Goal: Ask a question: Seek information or help from site administrators or community

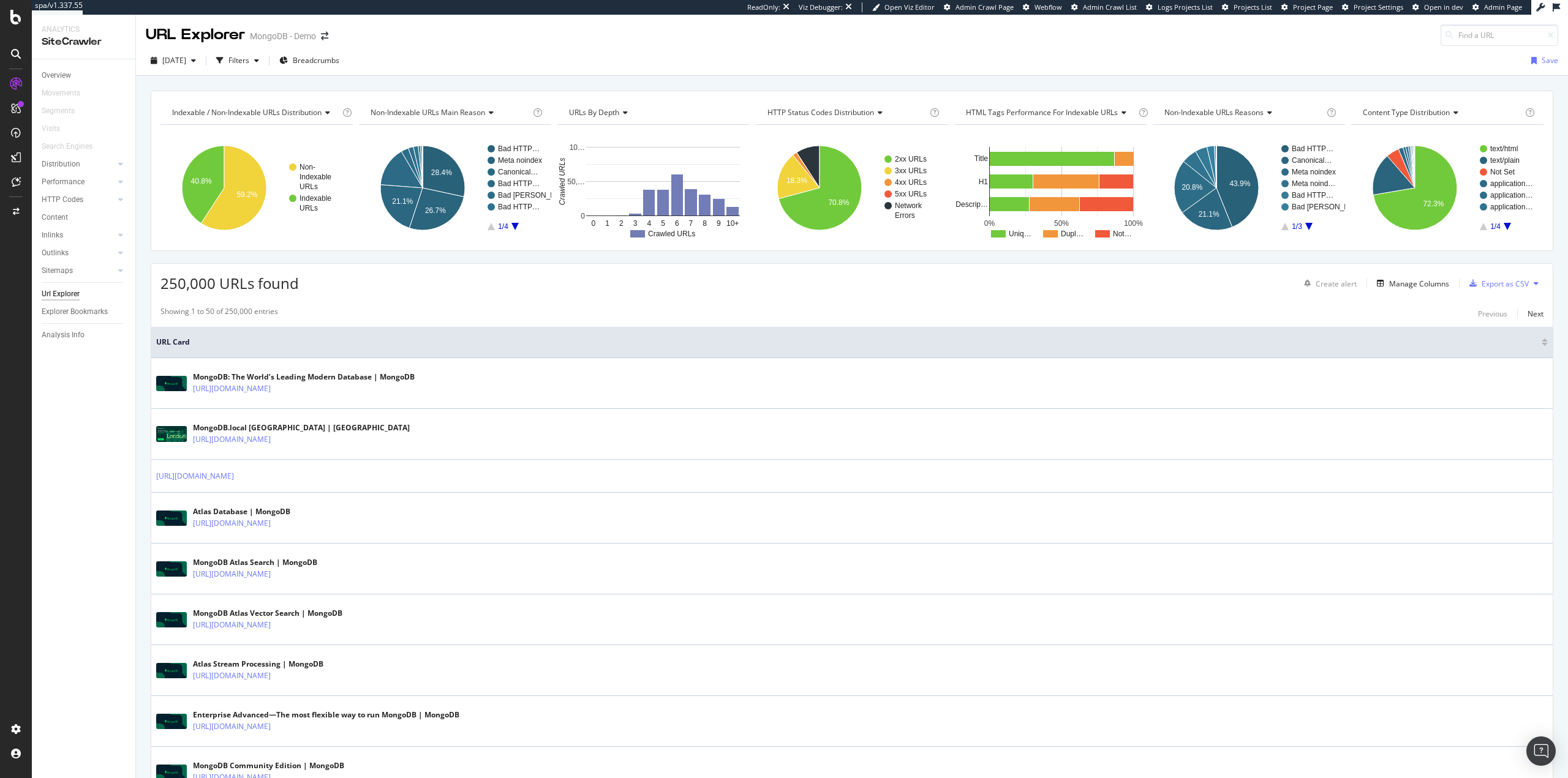
scroll to position [2044, 0]
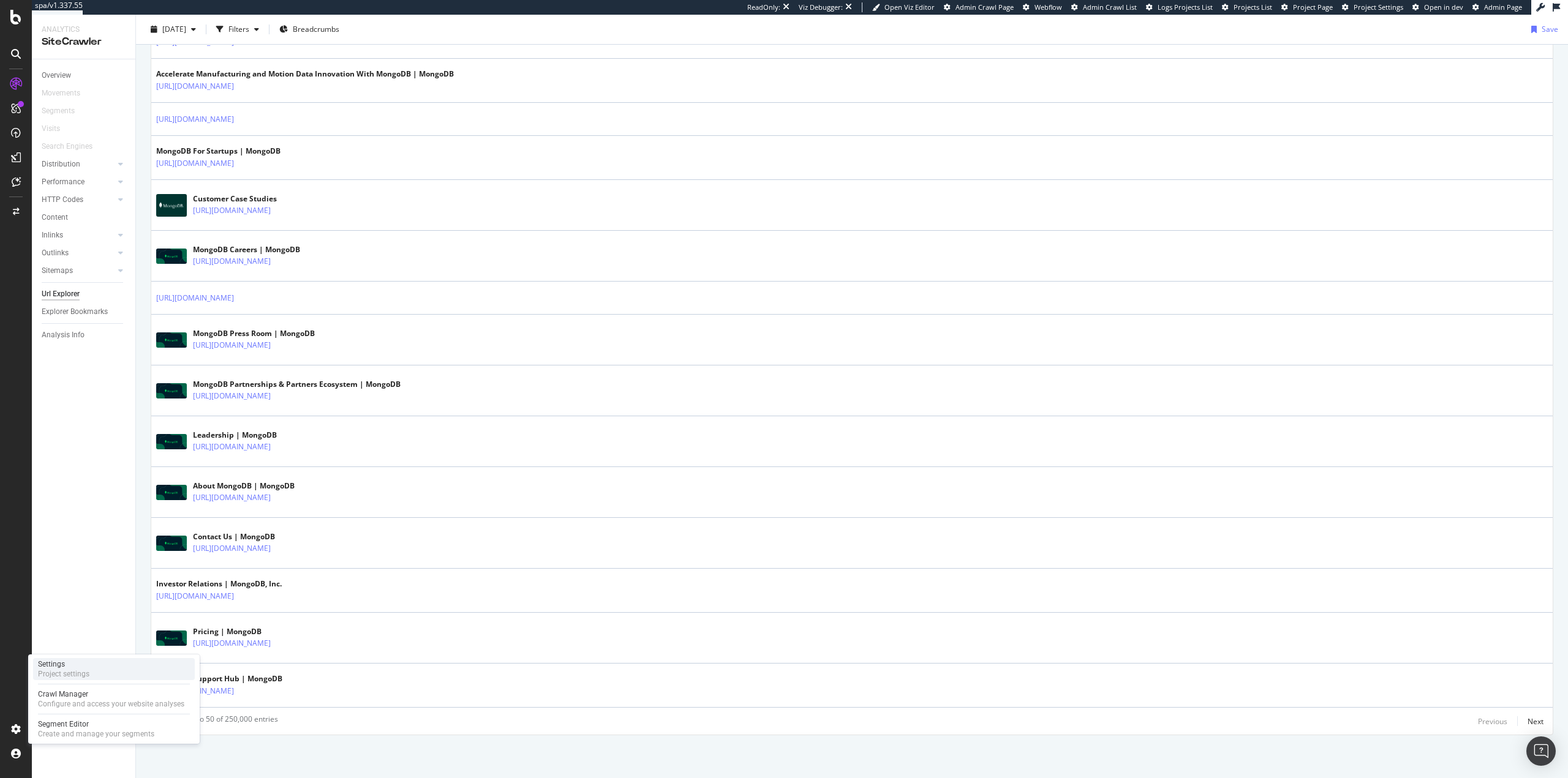
click at [92, 670] on div "Settings Project settings" at bounding box center [114, 669] width 162 height 22
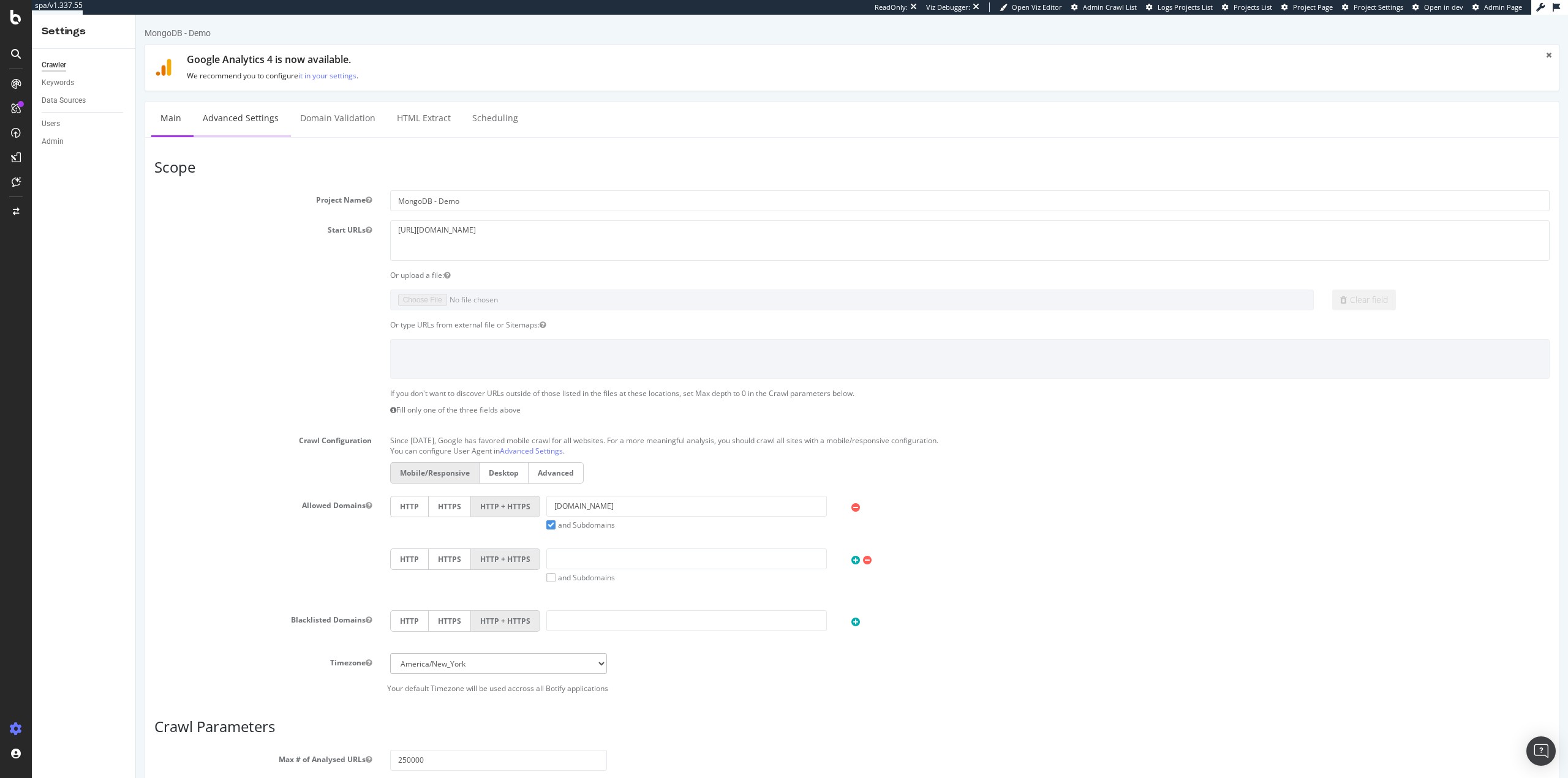
click at [246, 124] on link "Advanced Settings" at bounding box center [241, 118] width 95 height 34
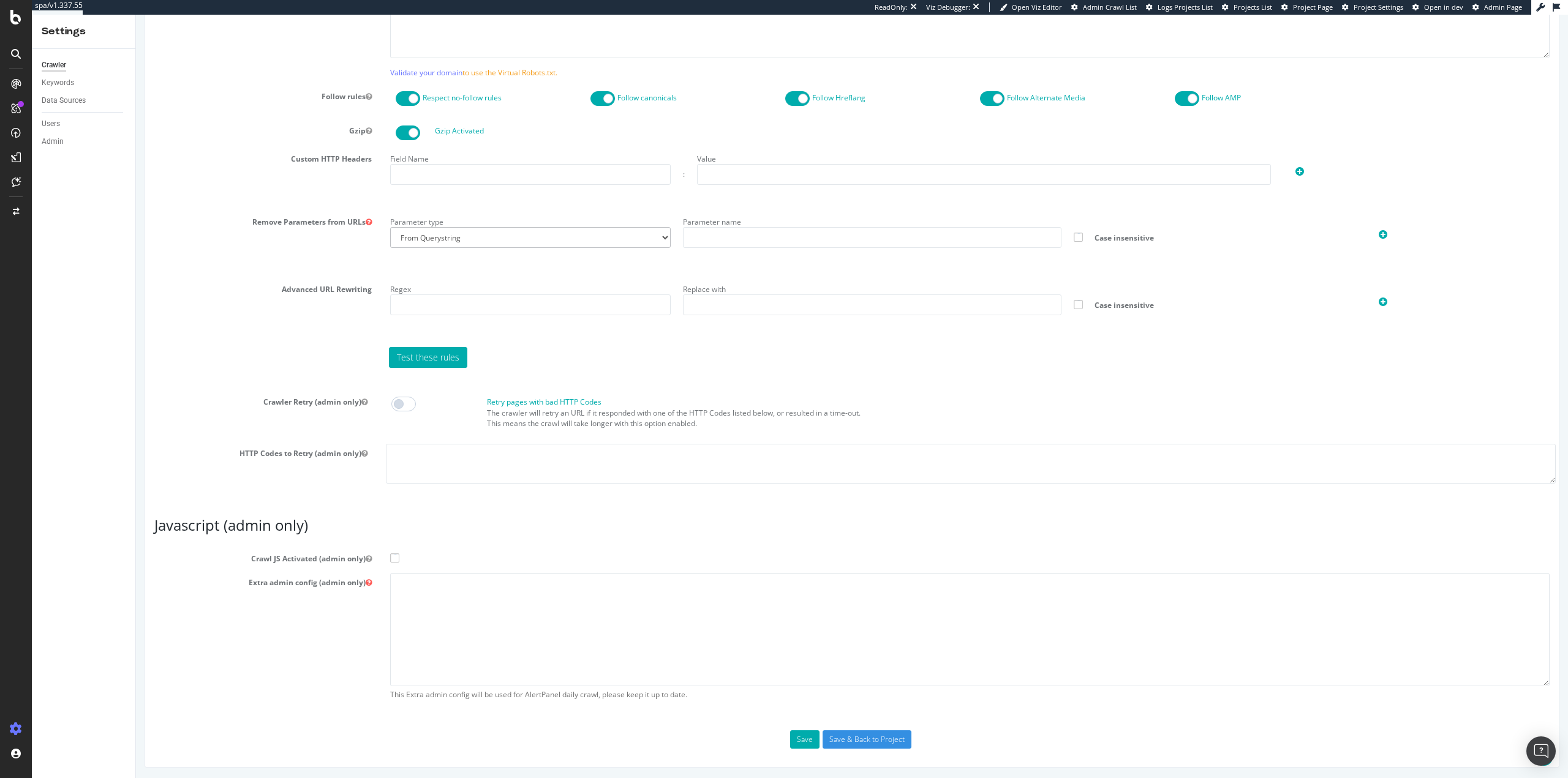
scroll to position [721, 0]
click at [428, 602] on textarea at bounding box center [970, 629] width 1159 height 113
click at [392, 550] on label "Crawl JS Activated (admin only)" at bounding box center [852, 556] width 1414 height 15
click at [136, 15] on input "Crawl JS Activated (admin only)" at bounding box center [136, 15] width 0 height 0
click at [439, 602] on textarea at bounding box center [970, 629] width 1159 height 113
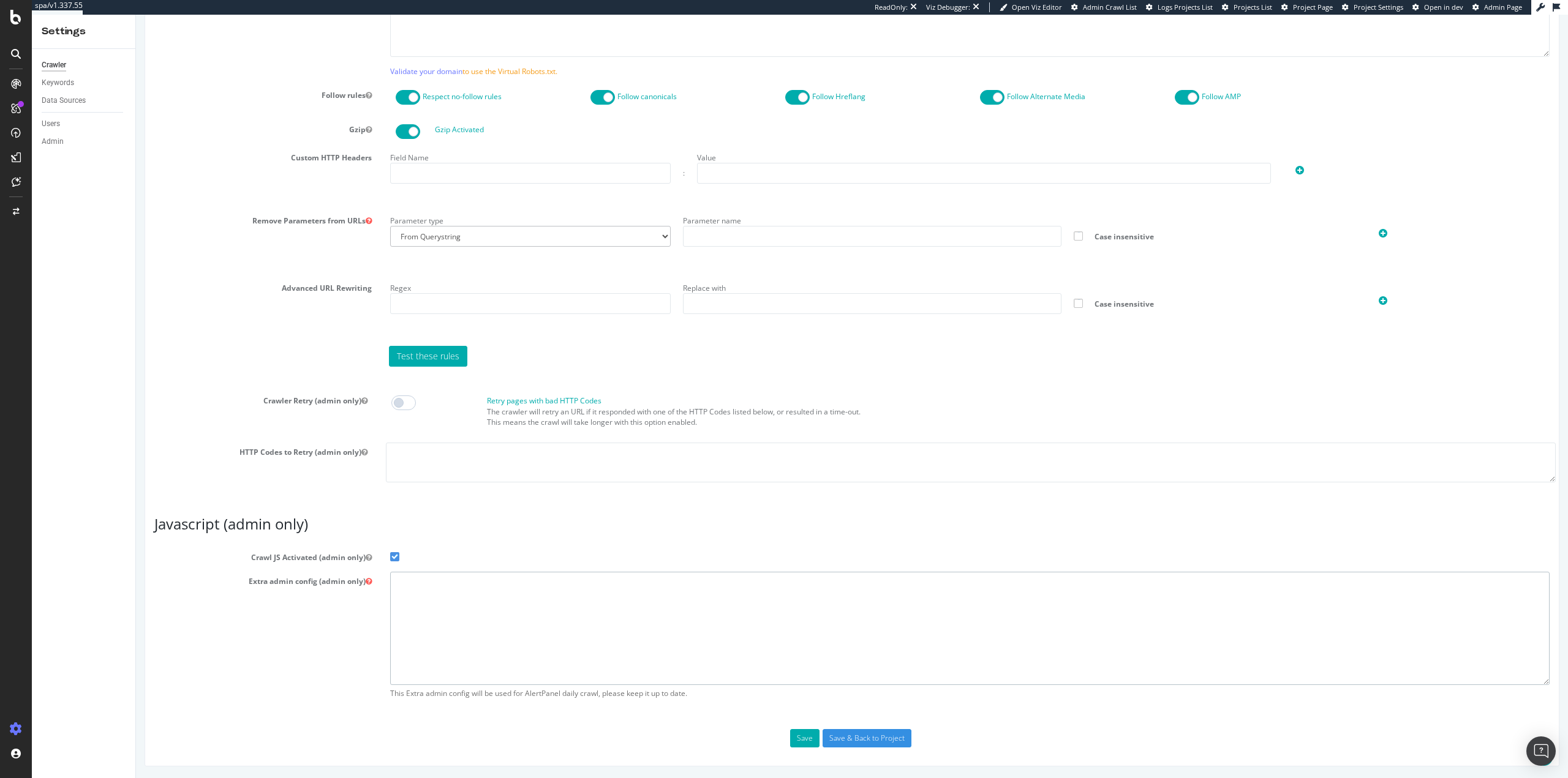
paste textarea "{ "flags": [ "cube" ], "beta": { "pap_mini_rules": [ "!css", "!dom #see 'help'"…"
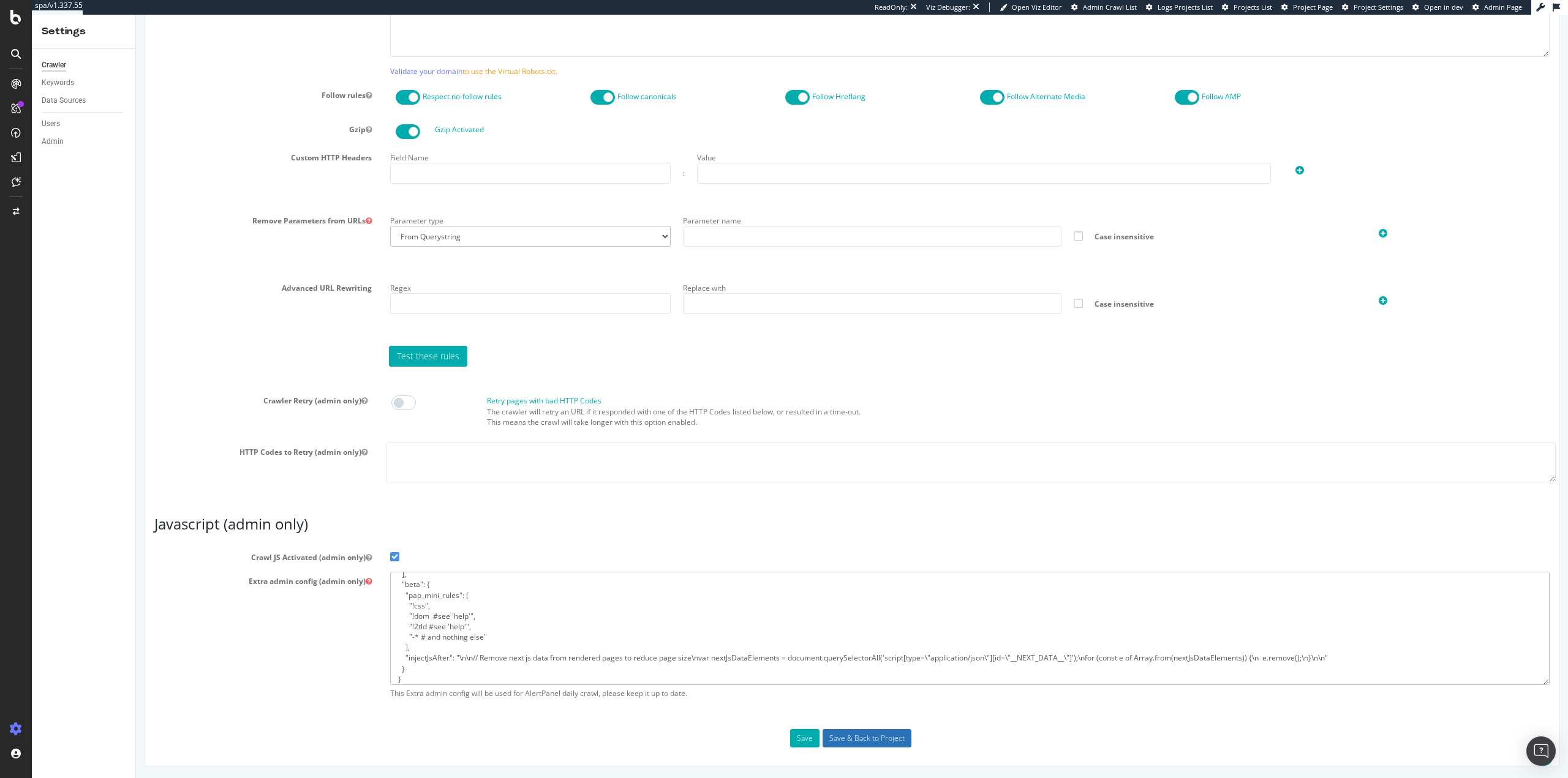
type textarea "{ "flags": [ "cube" ], "beta": { "pap_mini_rules": [ "!css", "!dom #see 'help'"…"
click at [877, 736] on input "Save & Back to Project" at bounding box center [866, 739] width 89 height 19
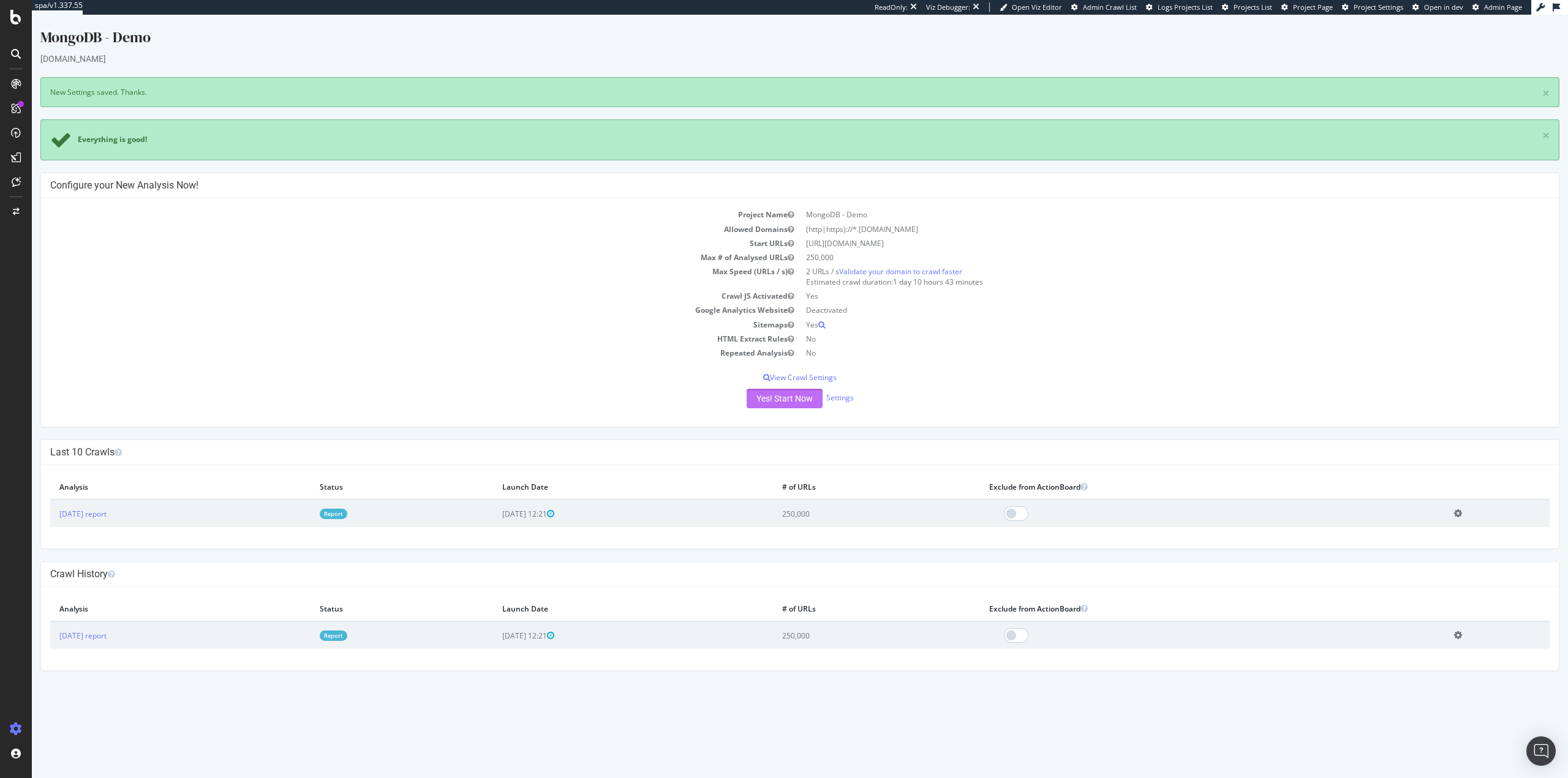
click at [800, 404] on button "Yes! Start Now" at bounding box center [784, 398] width 76 height 19
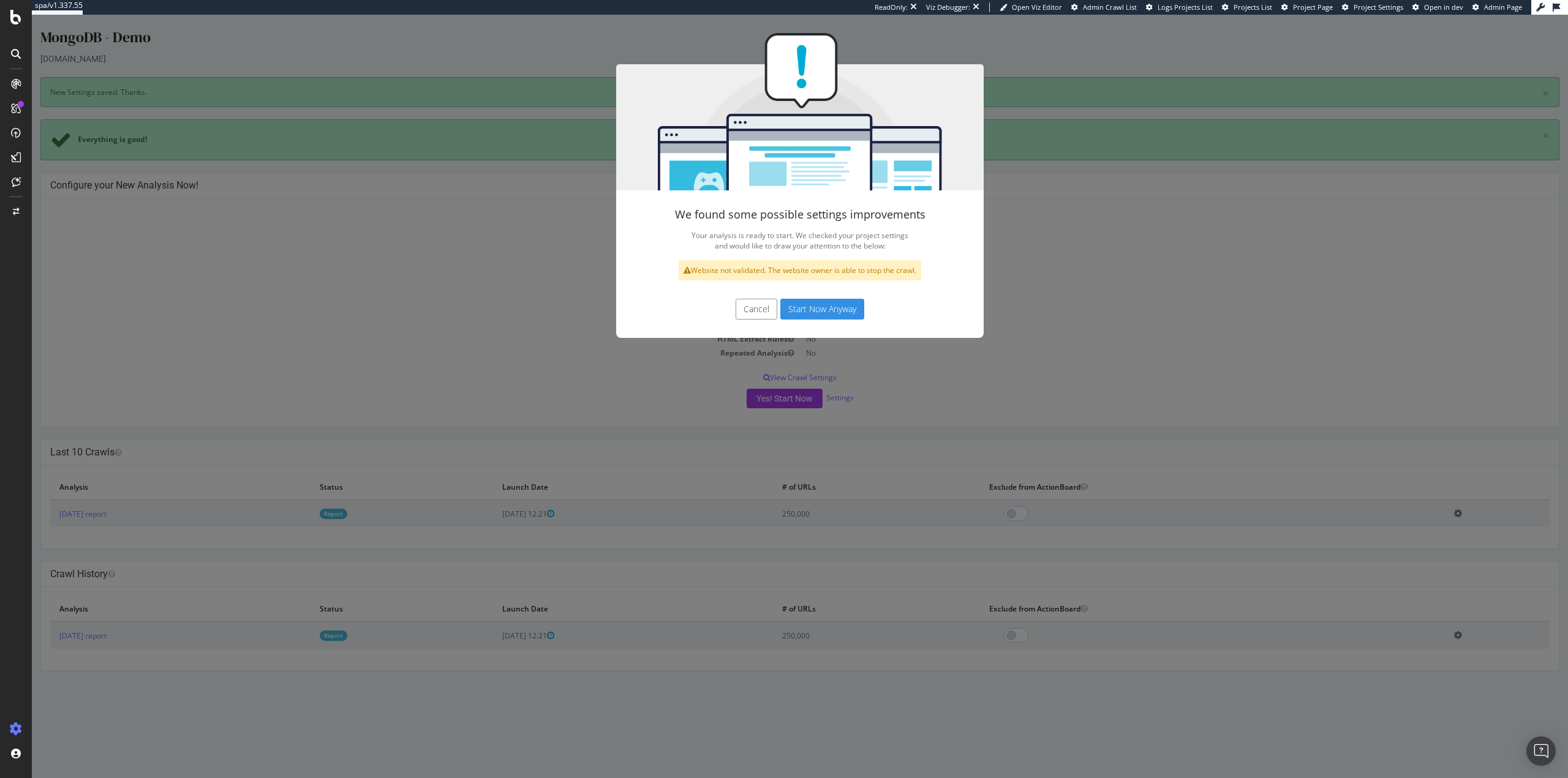
click at [816, 308] on button "Start Now Anyway" at bounding box center [822, 309] width 84 height 21
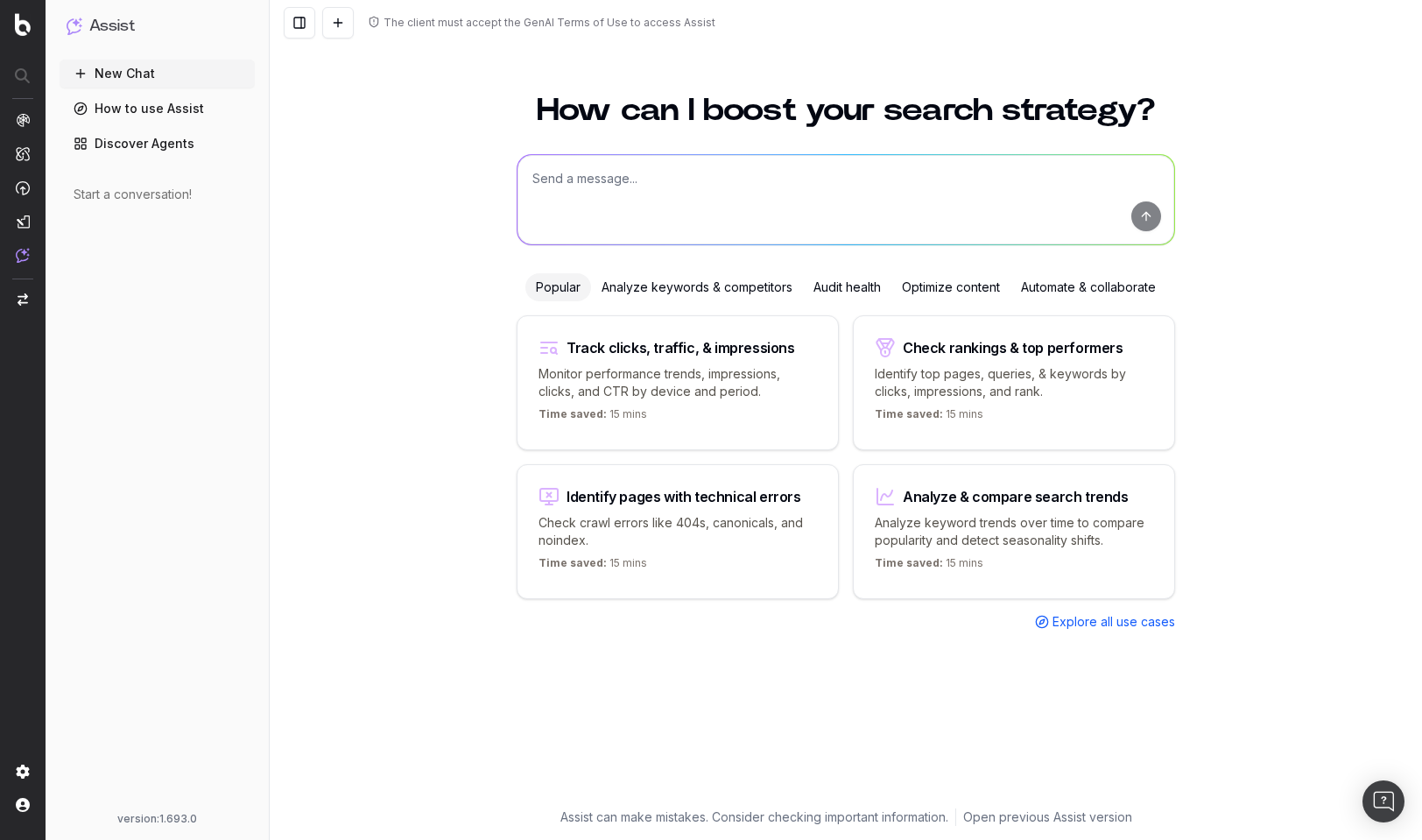
click at [727, 192] on textarea at bounding box center [845, 199] width 657 height 89
type textarea "What are the sites who compete for low cost hair dye?"
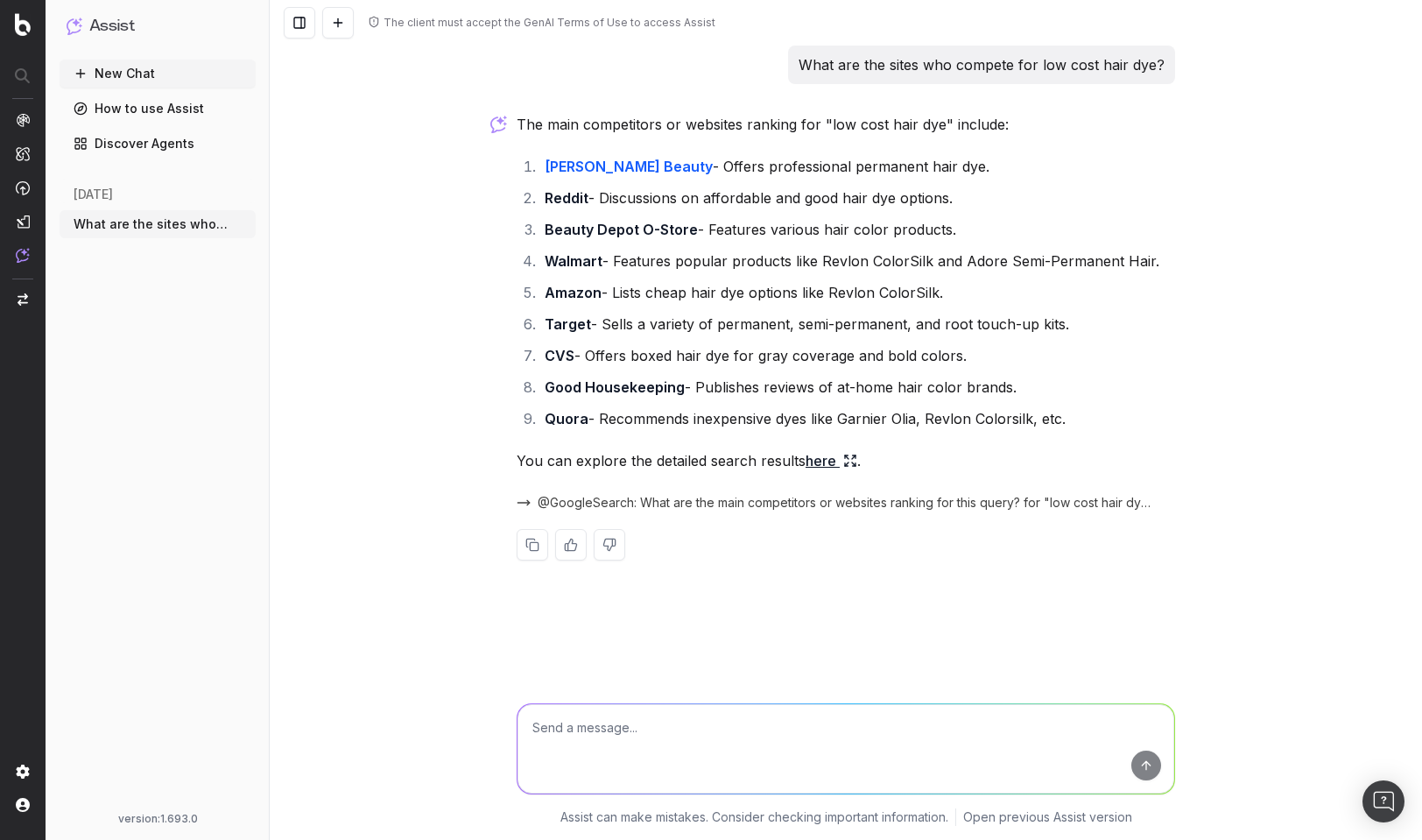
click at [820, 461] on link "here" at bounding box center [831, 461] width 52 height 25
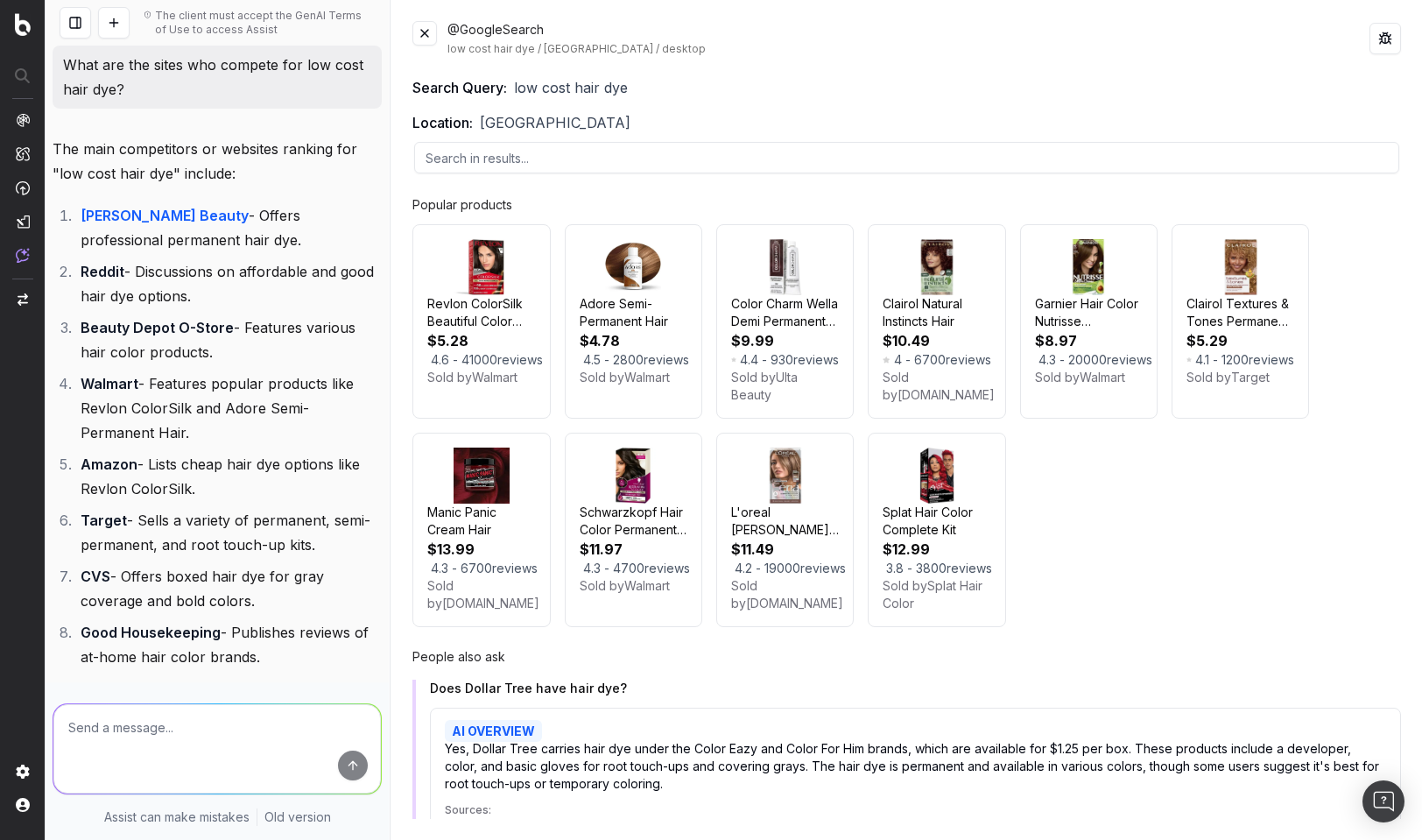
click at [434, 28] on button at bounding box center [424, 34] width 25 height 25
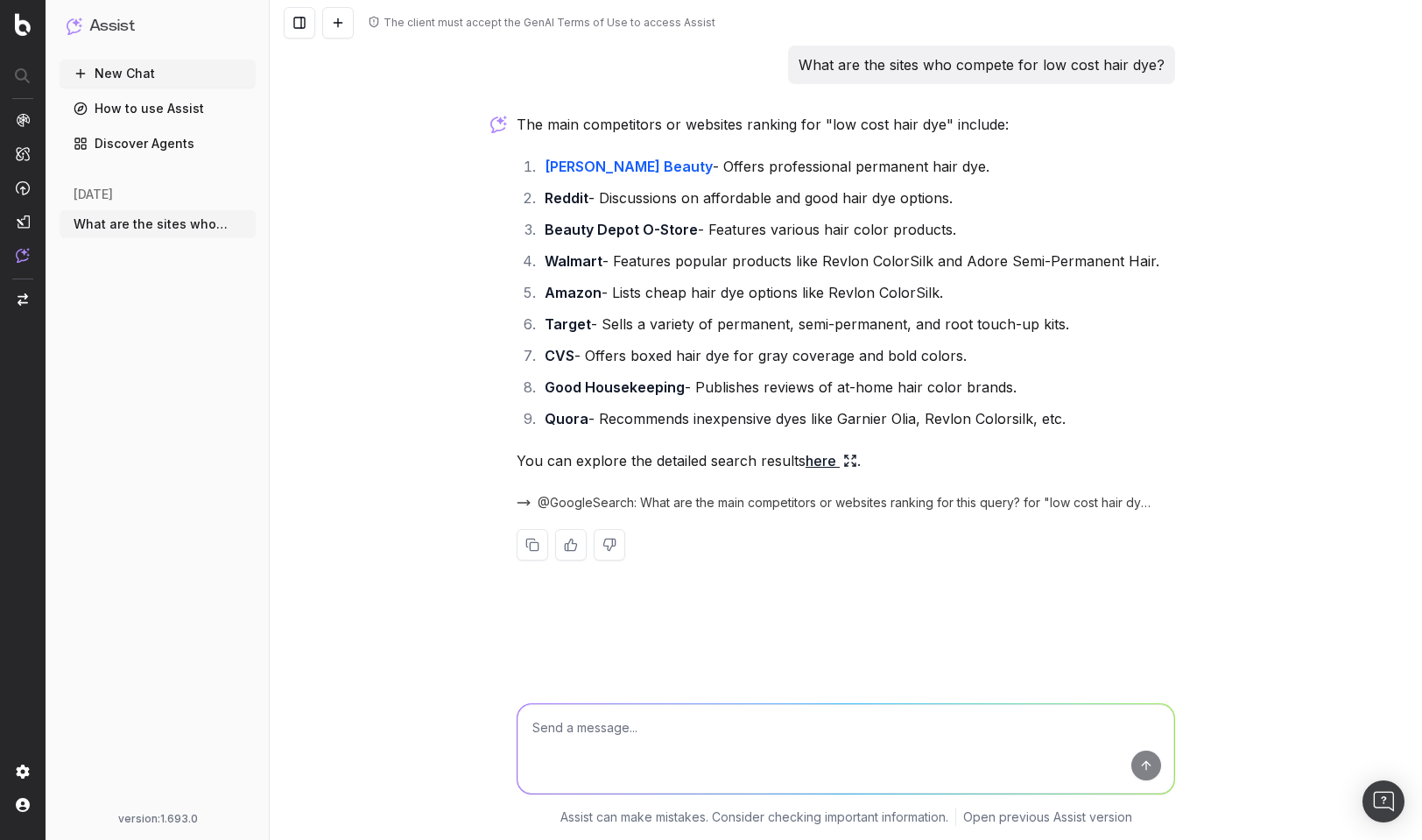
click at [795, 732] on textarea at bounding box center [845, 748] width 657 height 89
drag, startPoint x: 800, startPoint y: 64, endPoint x: 1130, endPoint y: 193, distance: 354.3
click at [1184, 66] on div "The client must accept the GenAI Terms of Use to access Assist What are the sit…" at bounding box center [845, 420] width 1152 height 840
copy p "What are the sites who compete for low cost hair dye?"
click at [803, 717] on textarea at bounding box center [845, 748] width 657 height 89
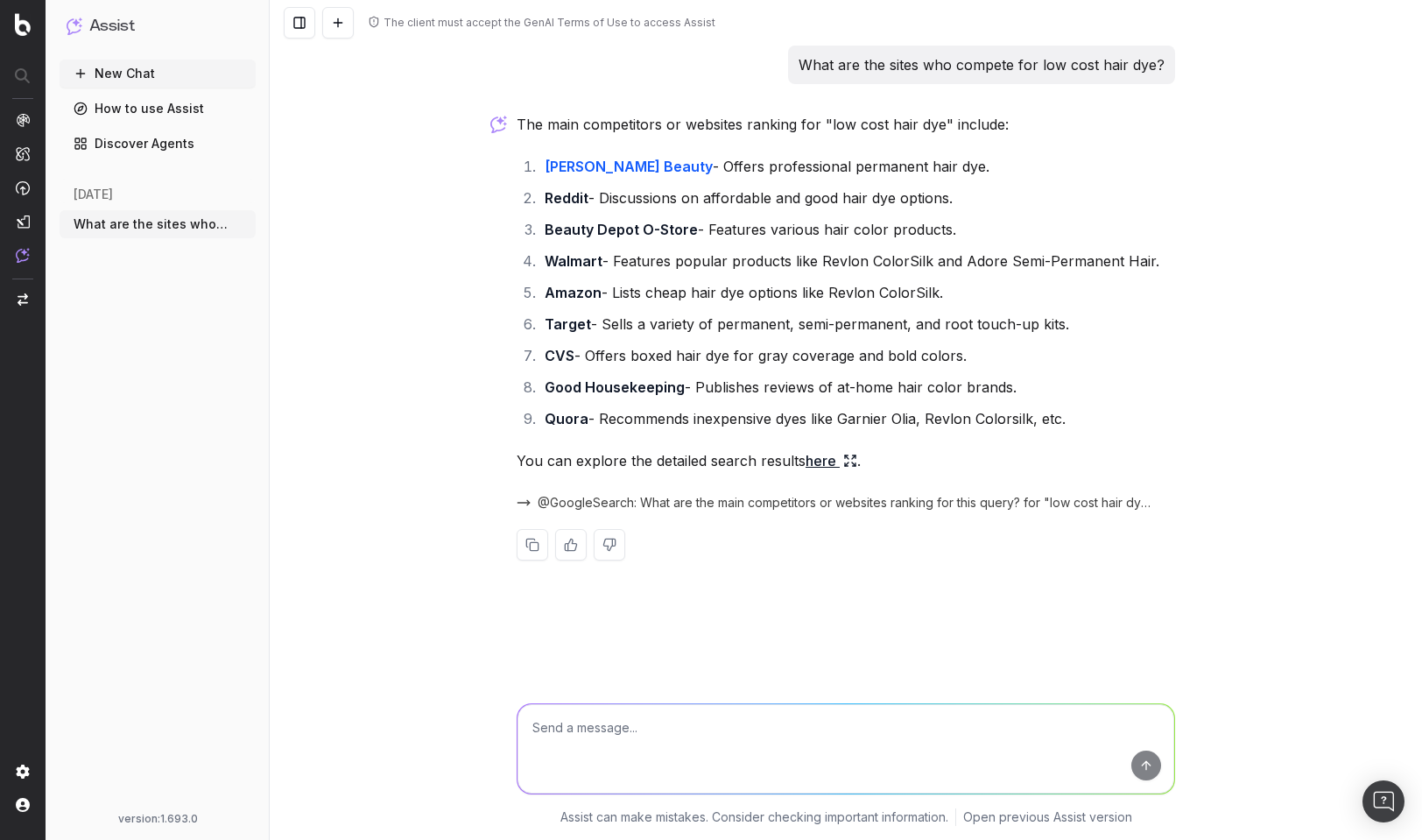
paste textarea "What are the sites who compete for low cost hair dye?"
type textarea "What are the sites who compete for low cost hair dye?"
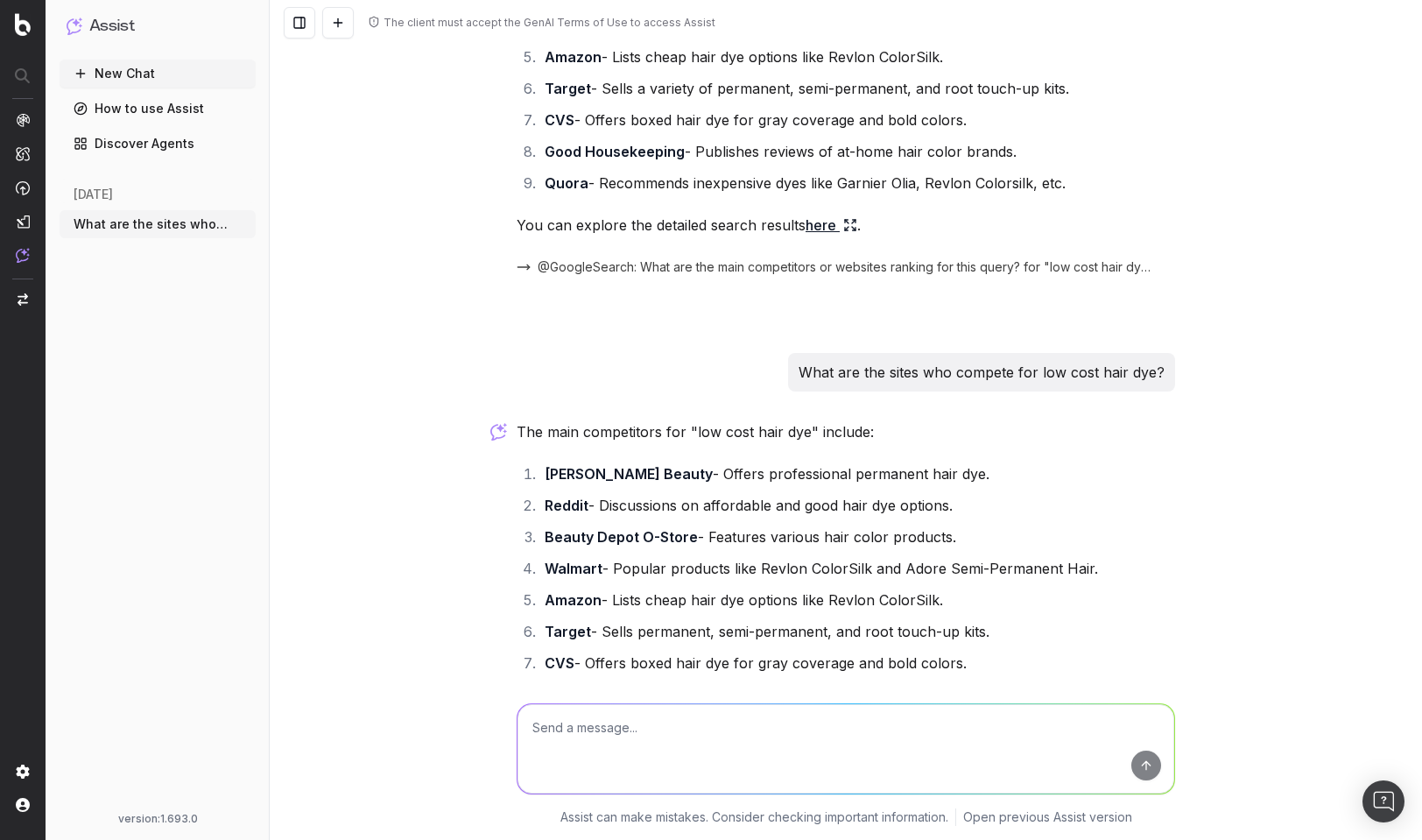
scroll to position [410, 0]
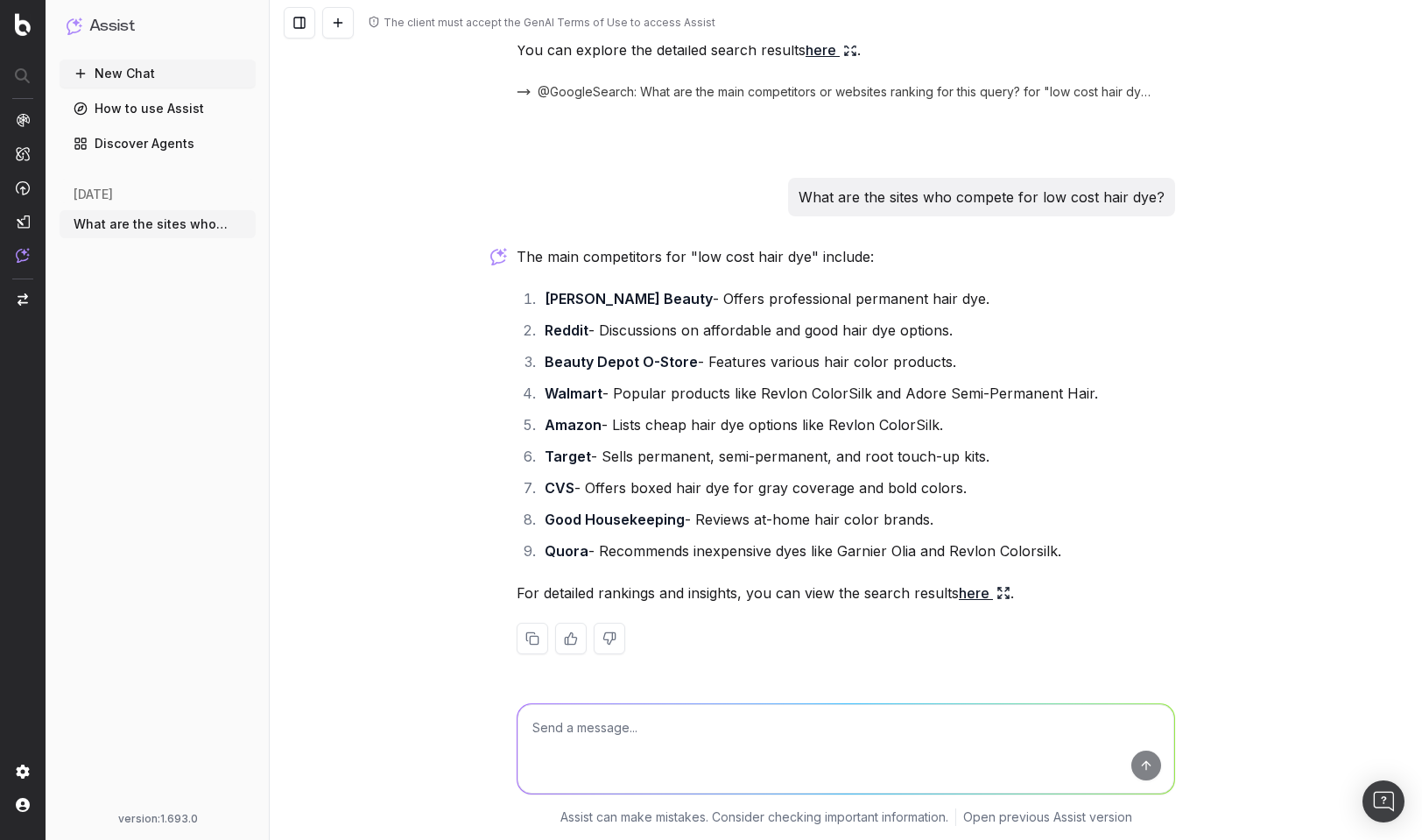
click at [967, 602] on link "here" at bounding box center [984, 593] width 52 height 25
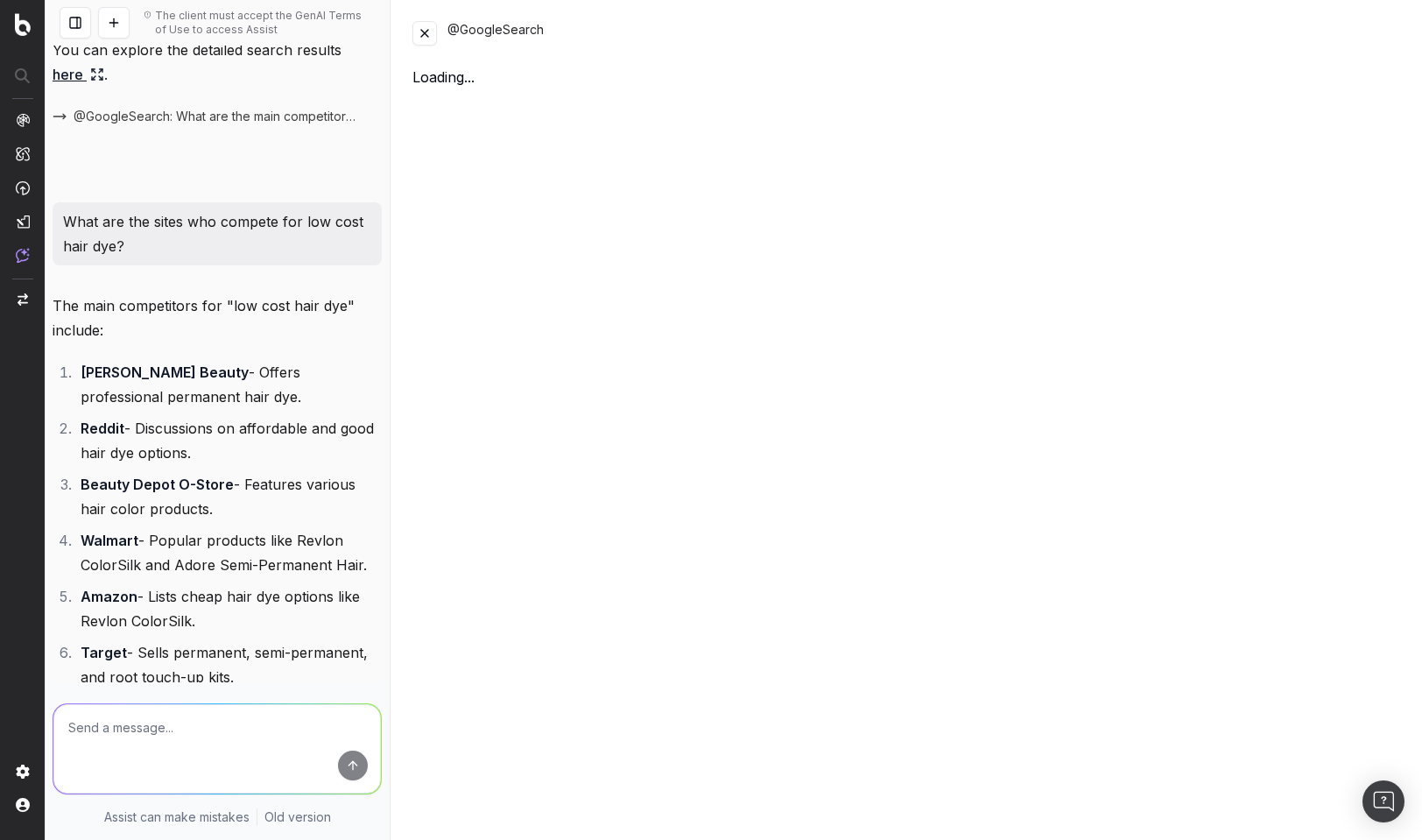
click at [968, 599] on div "@GoogleSearch Loading..." at bounding box center [907, 420] width 1030 height 840
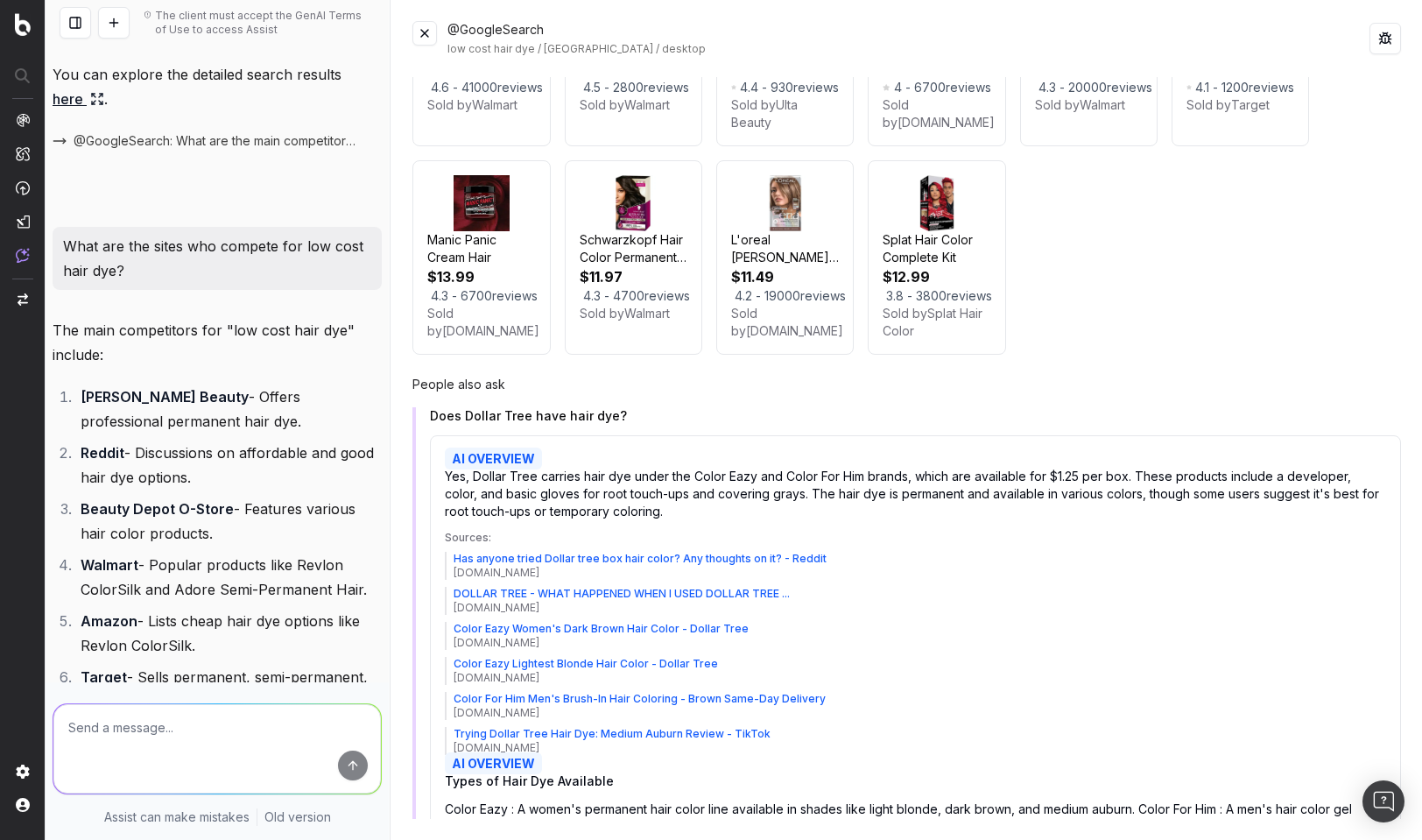
scroll to position [0, 0]
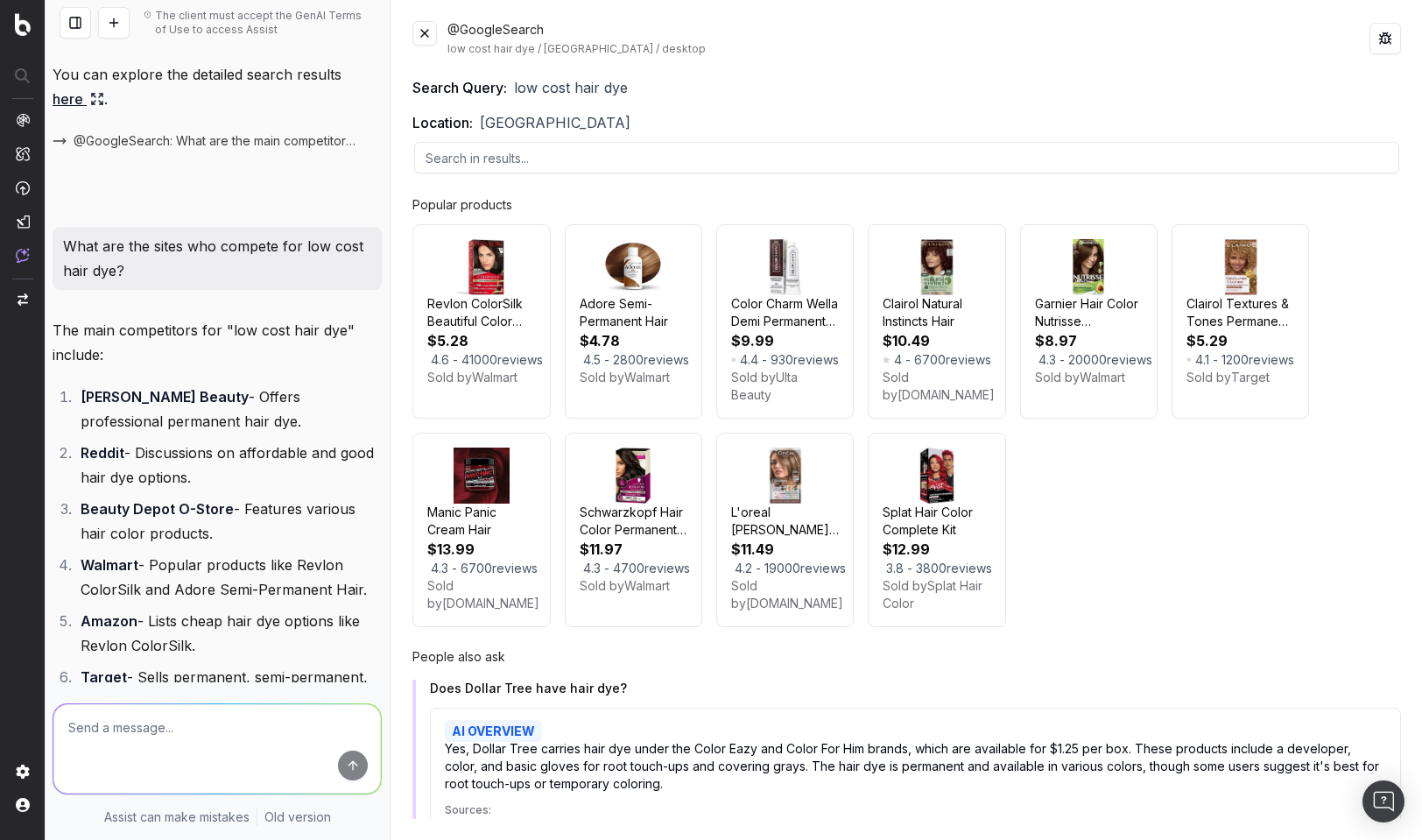
click at [424, 36] on button at bounding box center [424, 34] width 25 height 25
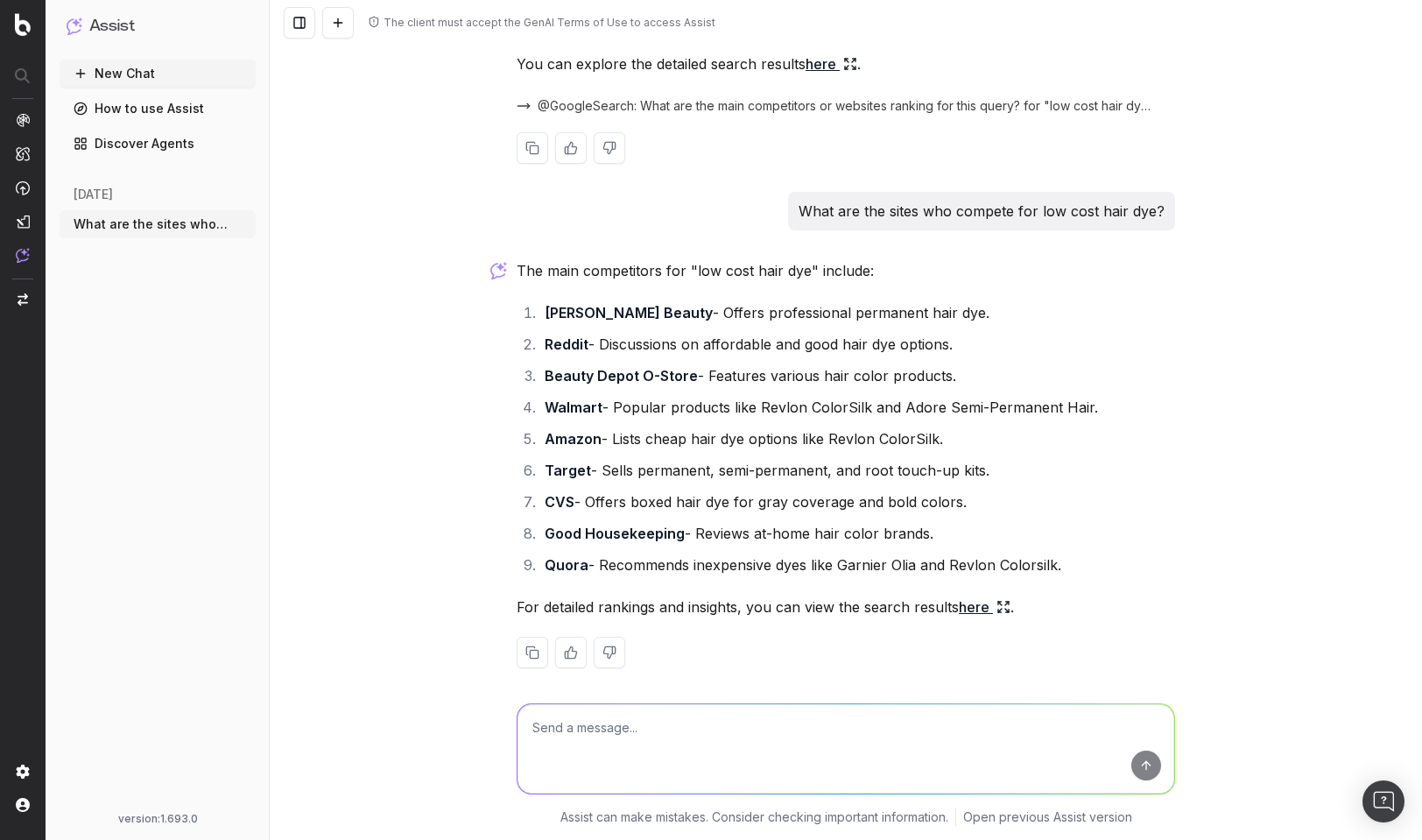
scroll to position [410, 0]
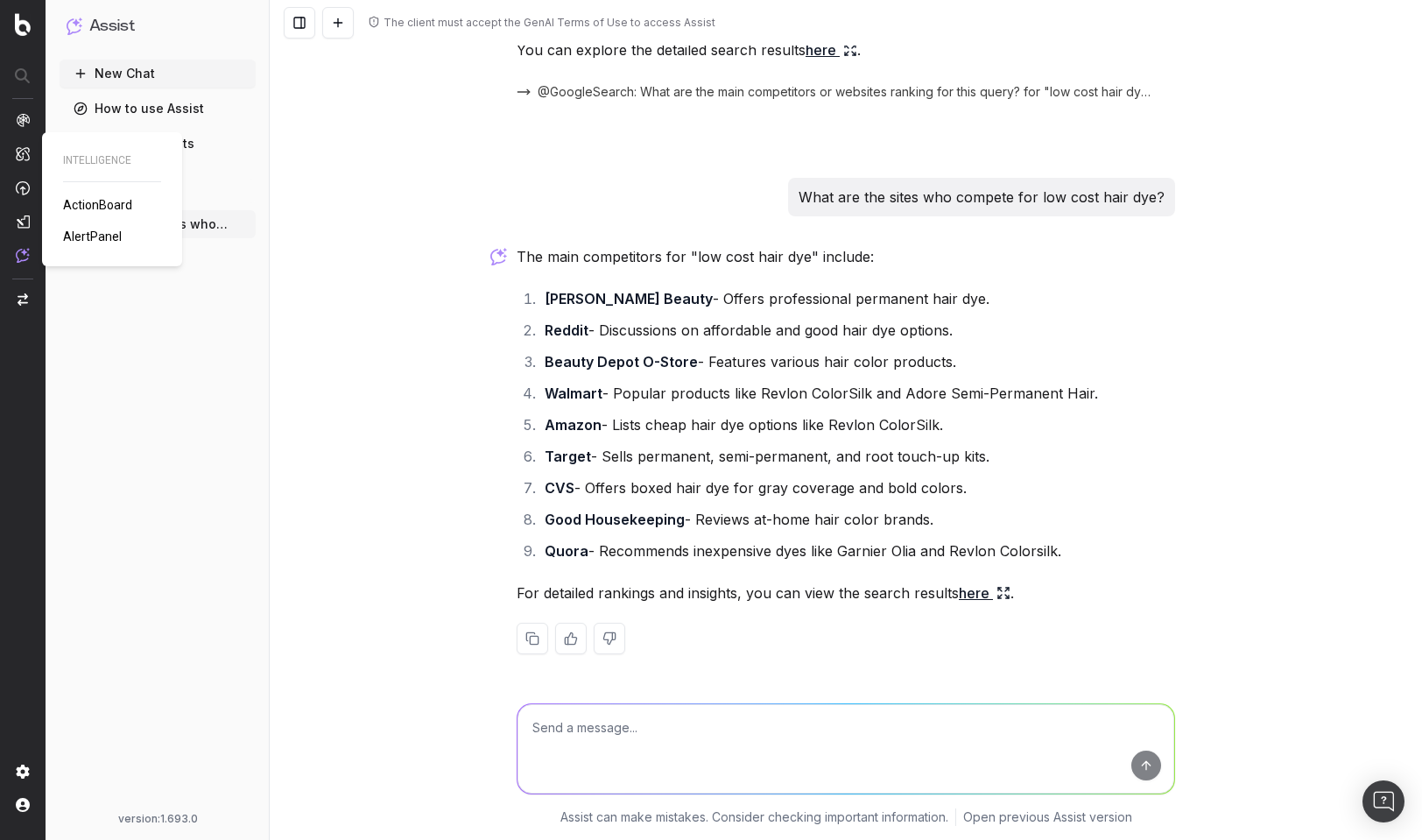
drag, startPoint x: 98, startPoint y: 204, endPoint x: 109, endPoint y: 206, distance: 11.2
click at [98, 204] on span "ActionBoard" at bounding box center [98, 205] width 69 height 14
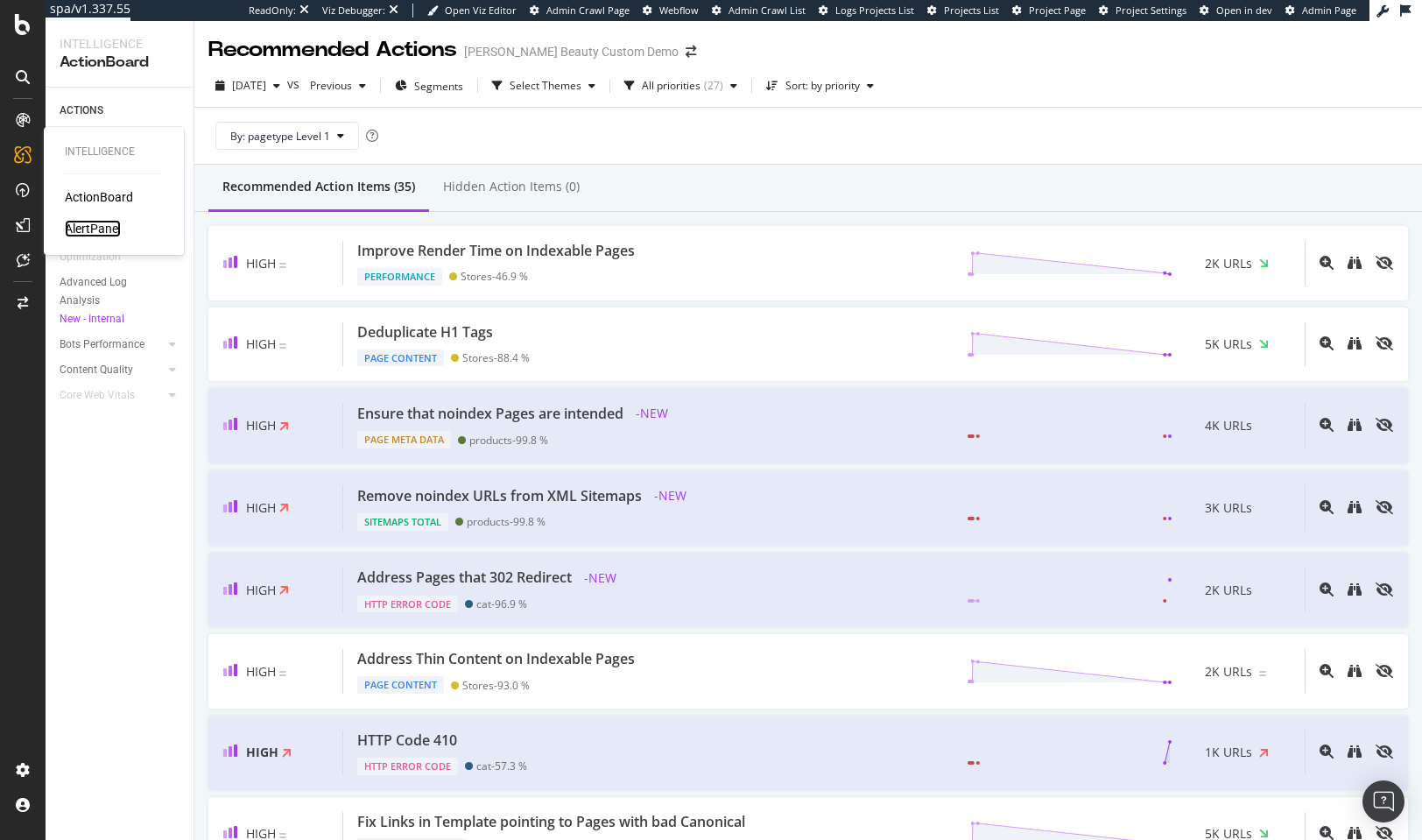
click at [109, 226] on div "AlertPanel" at bounding box center [93, 229] width 56 height 18
